Goal: Task Accomplishment & Management: Manage account settings

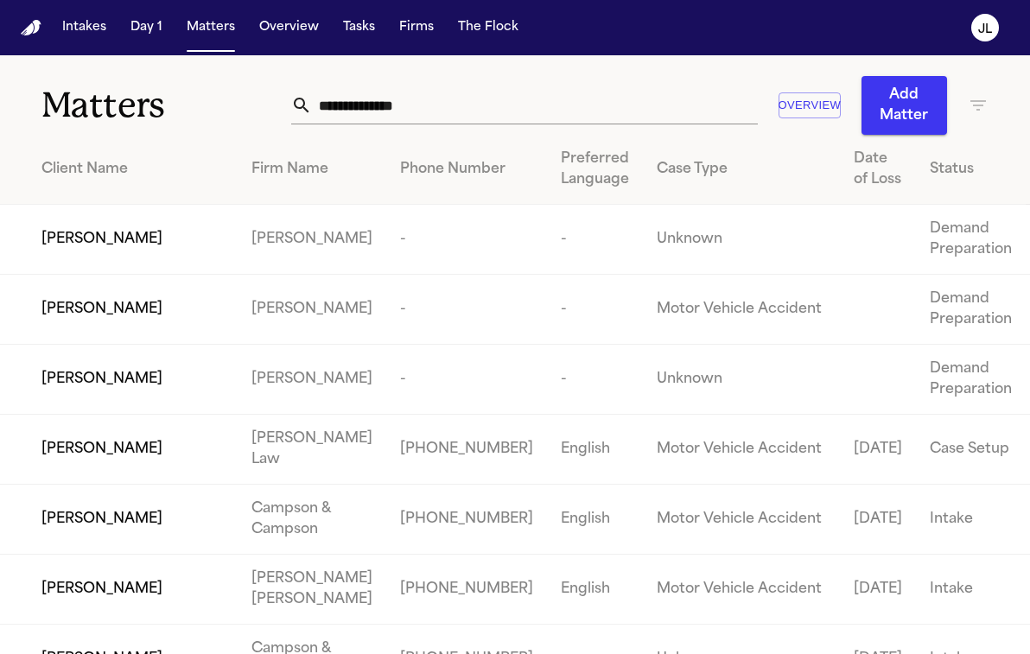
click at [338, 96] on input "text" at bounding box center [535, 105] width 446 height 38
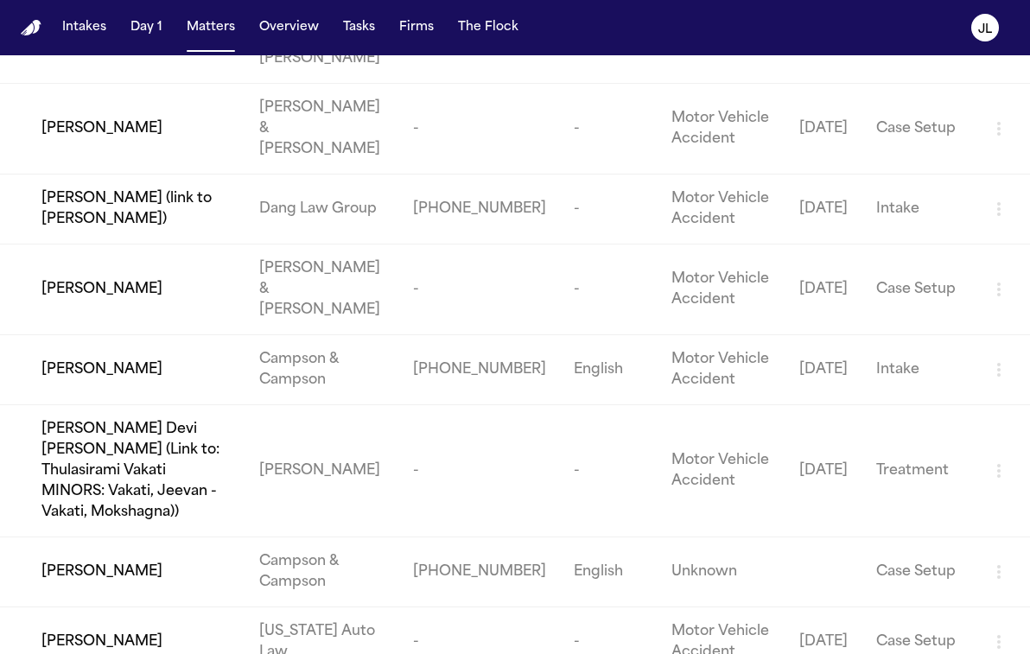
scroll to position [754, 0]
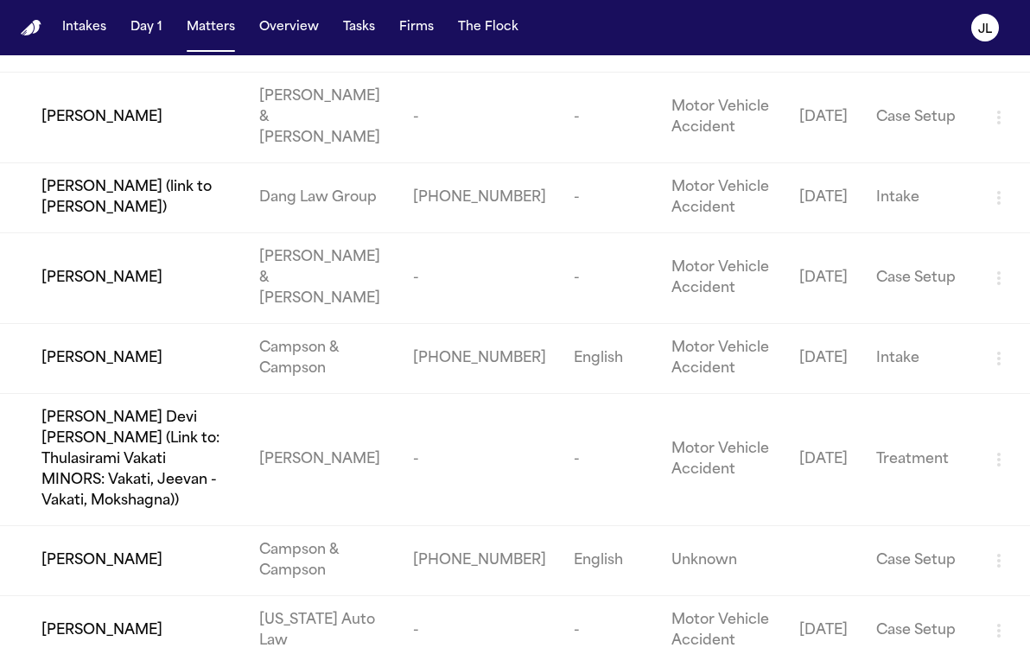
type input "****"
click at [116, 550] on span "[PERSON_NAME]" at bounding box center [101, 560] width 121 height 21
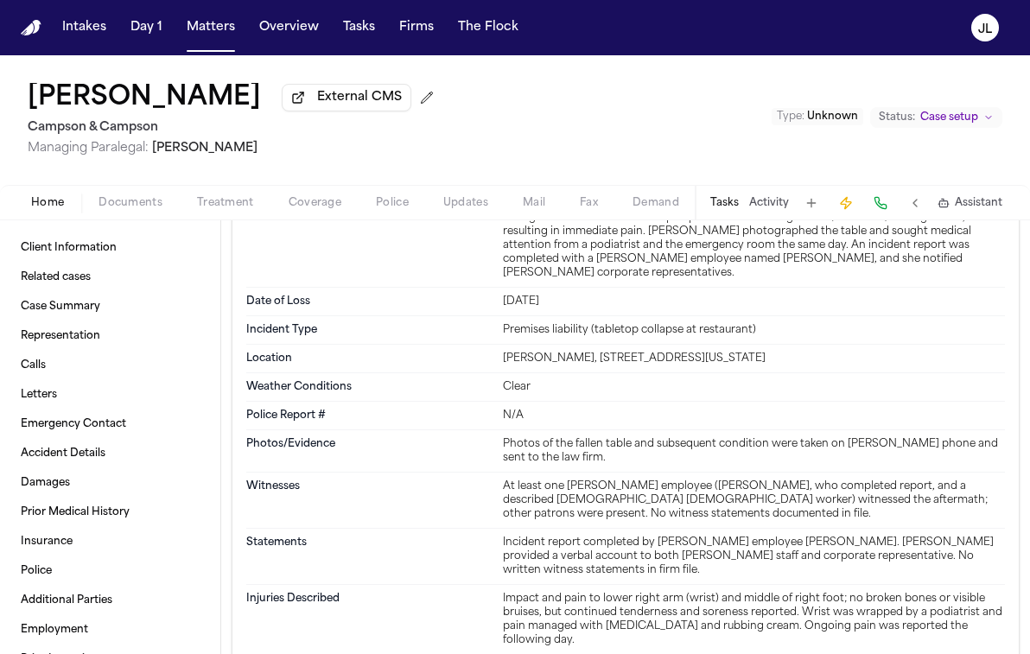
scroll to position [1973, 0]
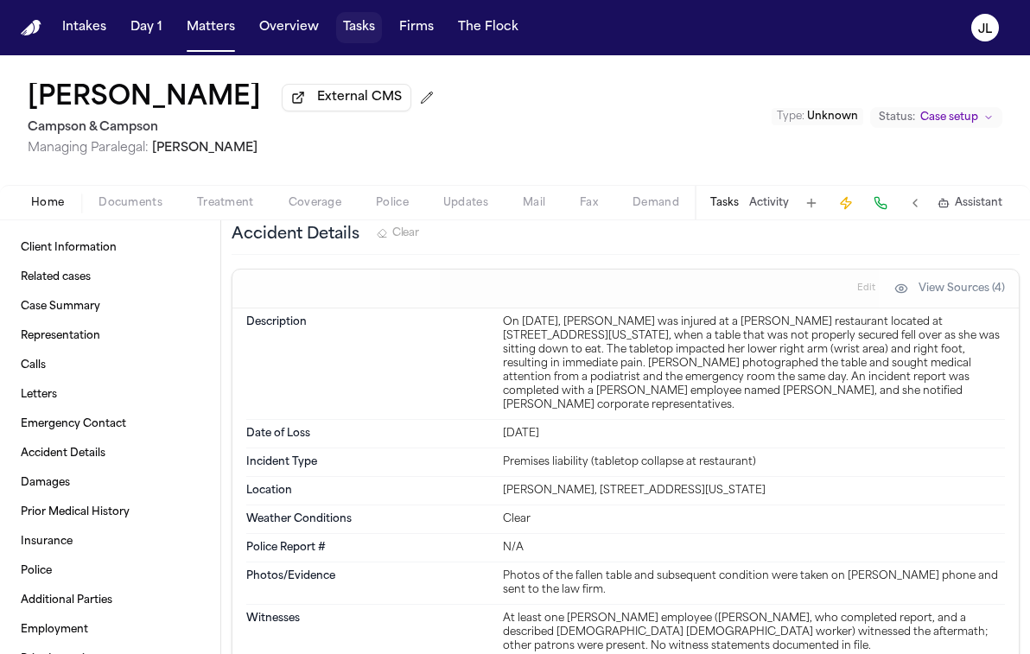
click at [359, 32] on button "Tasks" at bounding box center [359, 27] width 46 height 31
